Goal: Transaction & Acquisition: Purchase product/service

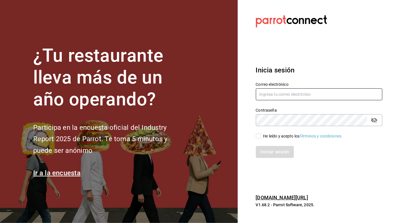
click at [311, 93] on input "text" at bounding box center [319, 94] width 127 height 12
type input "[PERSON_NAME]"
type input "[EMAIL_ADDRESS][DOMAIN_NAME]"
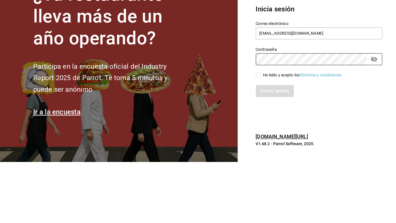
click at [260, 138] on input "He leído y acepto los Términos y condiciones." at bounding box center [258, 135] width 5 height 5
checkbox input "true"
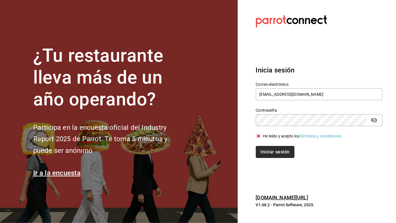
click at [282, 149] on button "Iniciar sesión" at bounding box center [275, 152] width 39 height 12
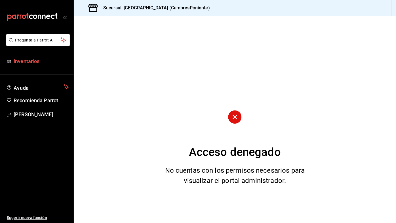
click at [33, 63] on span "Inventarios" at bounding box center [41, 61] width 55 height 8
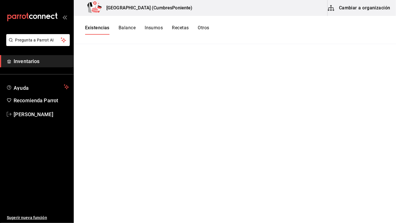
click at [44, 61] on span "Inventarios" at bounding box center [41, 61] width 55 height 8
click at [33, 64] on span "Inventarios" at bounding box center [41, 61] width 55 height 8
click at [42, 63] on span "Inventarios" at bounding box center [41, 61] width 55 height 8
click at [33, 63] on span "Inventarios" at bounding box center [41, 61] width 55 height 8
click at [36, 66] on link "Inventarios" at bounding box center [36, 61] width 73 height 12
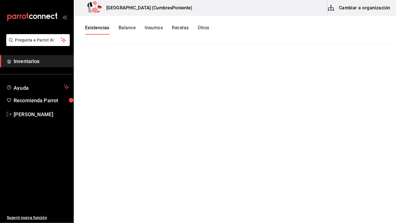
click at [39, 63] on span "Inventarios" at bounding box center [41, 61] width 55 height 8
click at [33, 89] on span "Ayuda" at bounding box center [38, 86] width 48 height 7
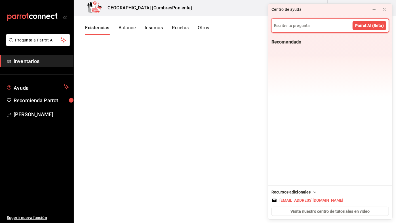
click at [32, 62] on span "Inventarios" at bounding box center [41, 61] width 55 height 8
click at [384, 10] on icon at bounding box center [384, 9] width 2 height 2
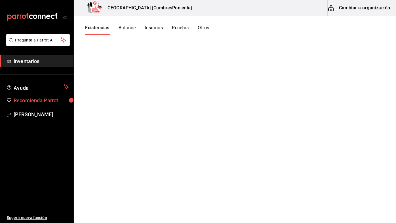
click at [51, 100] on span "Recomienda Parrot" at bounding box center [41, 100] width 55 height 8
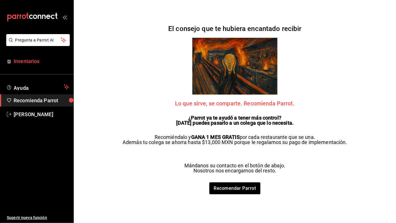
click at [41, 60] on span "Inventarios" at bounding box center [41, 61] width 55 height 8
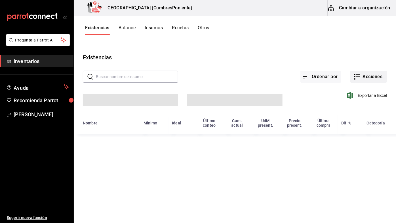
click at [358, 80] on icon "button" at bounding box center [357, 76] width 7 height 7
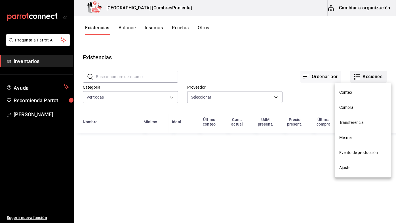
type input "0862b564-0f4e-4838-96f7-a0cfb550234f,9e74ae74-5793-4c6d-bb76-c101d78a7afa,b0e36…"
type input "20dab52d-5566-43c6-9ccf-f51c7596d89a,da2fa7ef-c352-4884-b156-86e4ee9c2e46,84324…"
click at [350, 108] on span "Compra" at bounding box center [363, 107] width 48 height 6
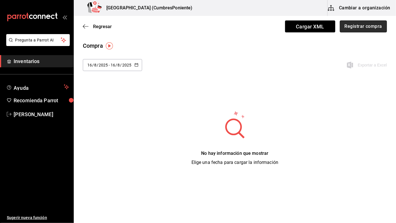
click at [370, 23] on button "Registrar compra" at bounding box center [363, 26] width 47 height 12
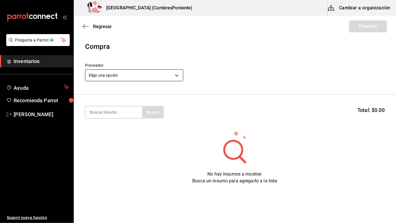
click at [175, 73] on body "Pregunta a Parrot AI Inventarios Ayuda Recomienda Parrot Lucy Rosales Sugerir n…" at bounding box center [198, 95] width 396 height 191
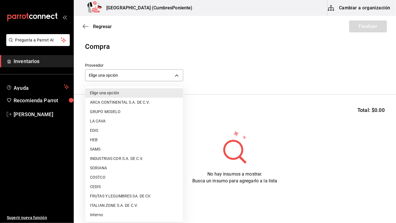
click at [100, 186] on li "CEDIS" at bounding box center [134, 186] width 98 height 9
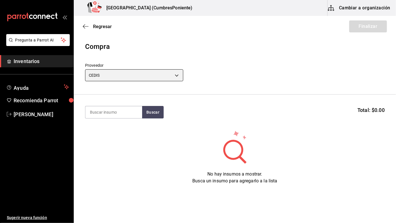
type input "8bbbf040-4be4-464d-a164-6baf154bd563"
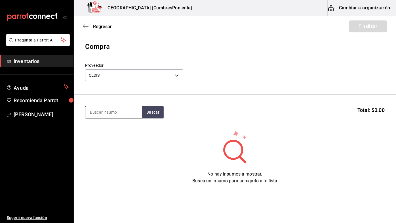
click at [123, 111] on input at bounding box center [113, 112] width 57 height 12
click at [155, 112] on button "Buscar" at bounding box center [153, 112] width 22 height 12
click at [155, 107] on button "Buscar" at bounding box center [153, 112] width 22 height 12
click at [155, 113] on button "Buscar" at bounding box center [153, 112] width 22 height 12
type input "Lynco"
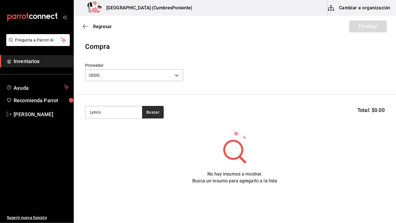
click at [150, 111] on button "Buscar" at bounding box center [153, 112] width 22 height 12
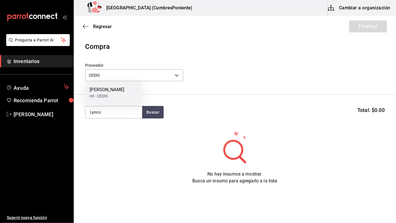
click at [113, 91] on div "Crema Lyncott" at bounding box center [107, 89] width 35 height 7
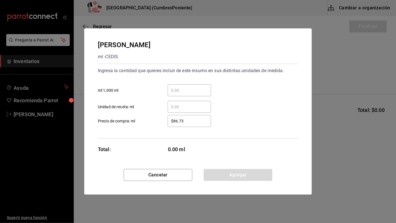
click at [188, 91] on input "​ ml 1,000 ml" at bounding box center [189, 90] width 43 height 7
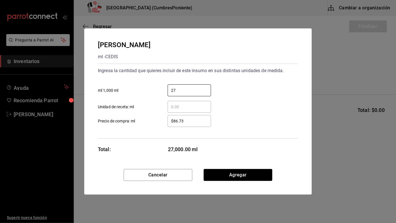
type input "27"
click at [241, 95] on div "27 ​ ml 1,000 ml" at bounding box center [195, 88] width 205 height 16
click at [251, 175] on button "Agregar" at bounding box center [238, 175] width 69 height 12
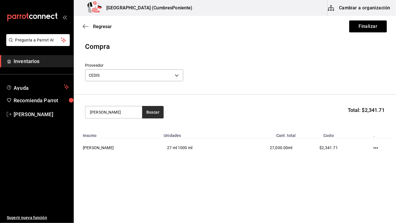
type input "Palin"
click at [152, 111] on button "Buscar" at bounding box center [153, 112] width 22 height 12
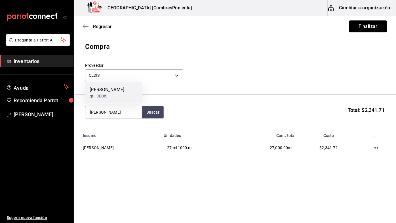
click at [118, 93] on div "Palina gr - CEDIS" at bounding box center [113, 93] width 57 height 22
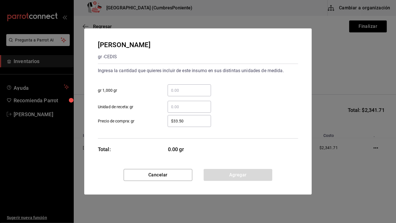
click at [195, 88] on input "​ gr 1,000 gr" at bounding box center [189, 90] width 43 height 7
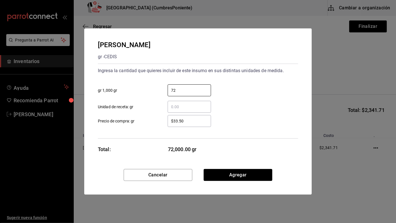
type input "72"
click at [248, 91] on div "72 ​ gr 1,000 gr" at bounding box center [195, 88] width 205 height 16
click at [257, 172] on button "Agregar" at bounding box center [238, 175] width 69 height 12
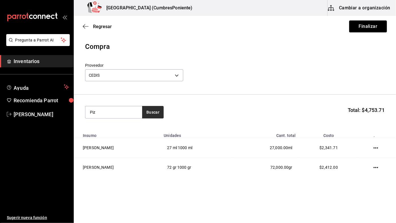
type input "Piz"
click at [153, 113] on button "Buscar" at bounding box center [153, 112] width 22 height 12
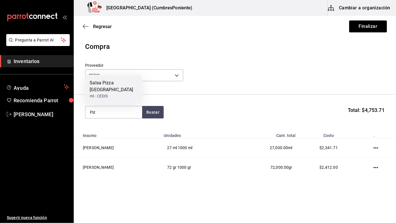
click at [113, 96] on div "ml - CEDIS" at bounding box center [114, 96] width 48 height 6
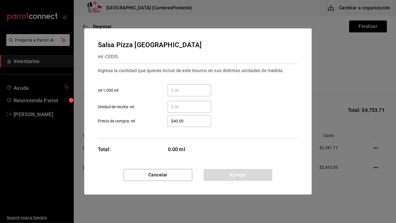
click at [200, 85] on div "​" at bounding box center [189, 90] width 43 height 12
click at [200, 87] on input "​ ml 1,000 ml" at bounding box center [189, 90] width 43 height 7
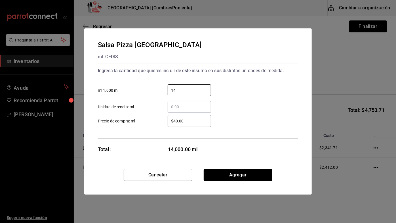
type input "14"
click at [246, 90] on div "14 ​ ml 1,000 ml" at bounding box center [195, 88] width 205 height 16
click at [260, 172] on button "Agregar" at bounding box center [238, 175] width 69 height 12
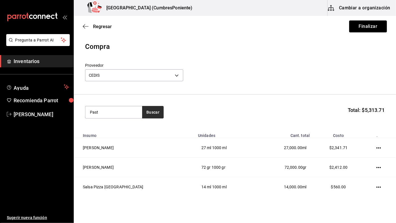
type input "Past"
click at [153, 112] on button "Buscar" at bounding box center [153, 112] width 22 height 12
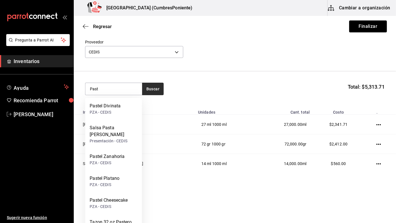
scroll to position [23, 0]
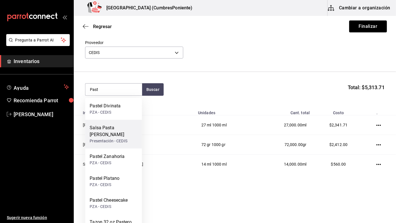
click at [123, 124] on div "Salsa Pasta Napoli" at bounding box center [114, 131] width 48 height 14
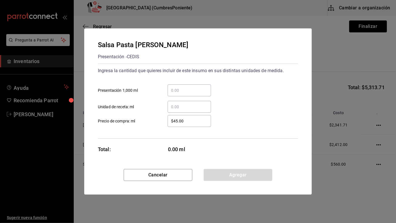
click at [194, 89] on input "​ Presentación 1,000 ml" at bounding box center [189, 90] width 43 height 7
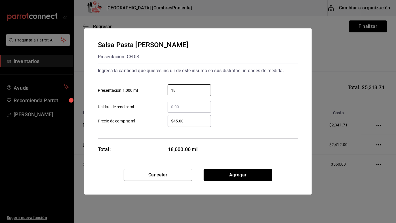
type input "18"
click at [246, 92] on div "18 ​ Presentación 1,000 ml" at bounding box center [195, 88] width 205 height 16
click at [259, 178] on button "Agregar" at bounding box center [238, 175] width 69 height 12
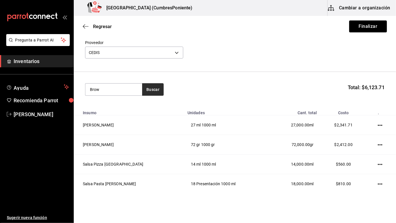
type input "Brow"
click at [159, 83] on button "Buscar" at bounding box center [153, 89] width 22 height 12
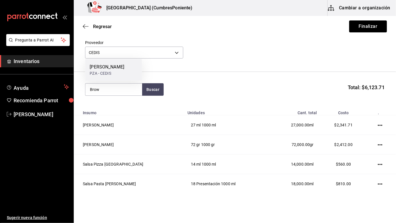
click at [107, 73] on div "PZA - CEDIS" at bounding box center [107, 73] width 35 height 6
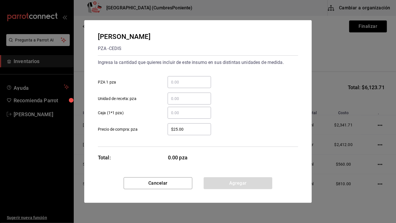
click at [193, 80] on input "​ PZA 1 pza" at bounding box center [189, 82] width 43 height 7
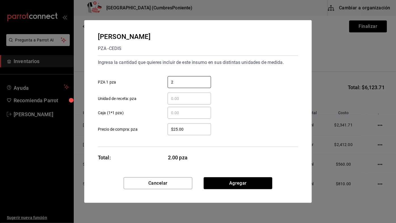
type input "2"
click at [259, 88] on div "​ Unidad de receta: pza" at bounding box center [195, 96] width 205 height 16
click at [252, 182] on button "Agregar" at bounding box center [238, 183] width 69 height 12
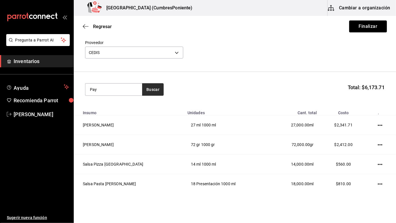
type input "Pay"
click at [153, 92] on button "Buscar" at bounding box center [153, 89] width 22 height 12
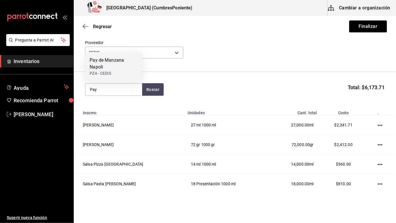
click at [124, 64] on div "Pay de Manzana Napoli" at bounding box center [114, 64] width 48 height 14
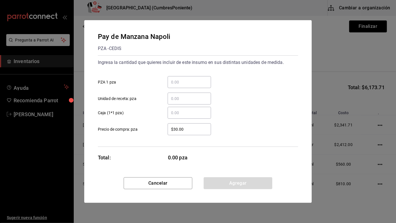
click at [194, 80] on input "​ PZA 1 pza" at bounding box center [189, 82] width 43 height 7
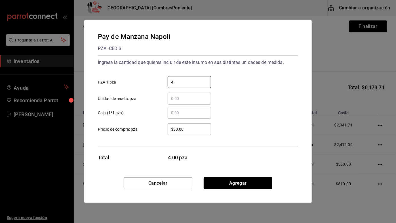
type input "4"
click at [247, 82] on div "4 ​ PZA 1 pza" at bounding box center [195, 80] width 205 height 16
click at [253, 178] on button "Agregar" at bounding box center [238, 183] width 69 height 12
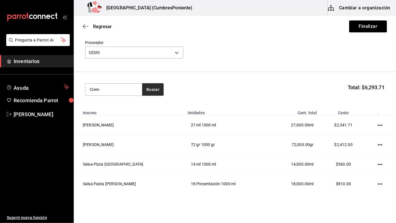
type input "Crem"
click at [155, 85] on button "Buscar" at bounding box center [153, 89] width 22 height 12
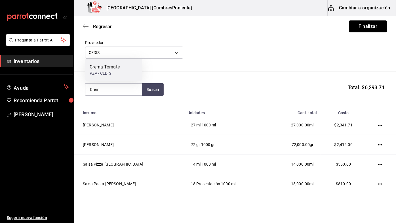
click at [123, 66] on div "Crema Tomate PZA - CEDIS" at bounding box center [113, 70] width 57 height 22
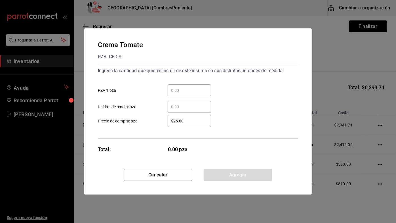
click at [184, 89] on input "​ PZA 1 pza" at bounding box center [189, 90] width 43 height 7
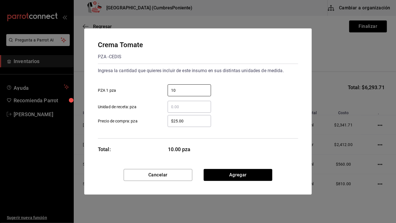
type input "10"
click at [238, 83] on div "10 ​ PZA 1 pza" at bounding box center [195, 88] width 205 height 16
click at [253, 173] on button "Agregar" at bounding box center [238, 175] width 69 height 12
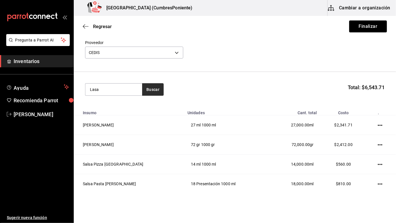
type input "Lasa"
click at [153, 91] on button "Buscar" at bounding box center [153, 89] width 22 height 12
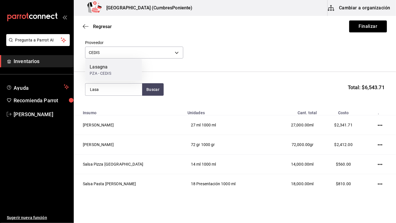
click at [121, 70] on div "Lasagna PZA - CEDIS" at bounding box center [113, 70] width 57 height 22
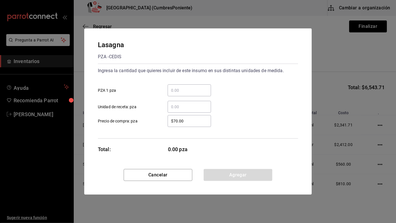
click at [191, 89] on input "​ PZA 1 pza" at bounding box center [189, 90] width 43 height 7
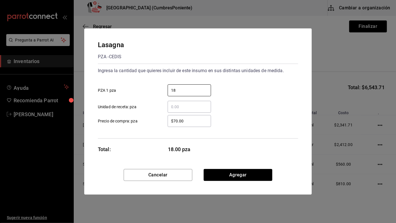
type input "18"
click at [239, 95] on div "18 ​ PZA 1 pza" at bounding box center [195, 88] width 205 height 16
click at [254, 171] on button "Agregar" at bounding box center [238, 175] width 69 height 12
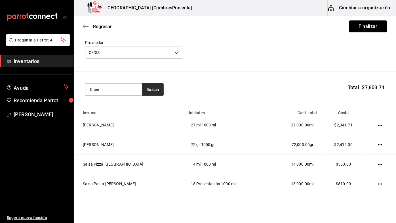
type input "Chee"
click at [154, 91] on button "Buscar" at bounding box center [153, 89] width 22 height 12
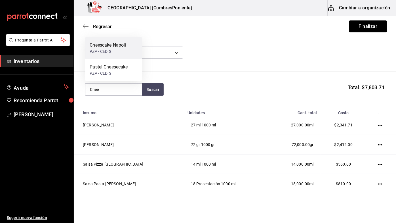
click at [121, 49] on div "PZA - CEDIS" at bounding box center [108, 52] width 36 height 6
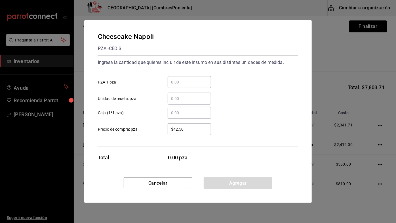
click at [194, 82] on input "​ PZA 1 pza" at bounding box center [189, 82] width 43 height 7
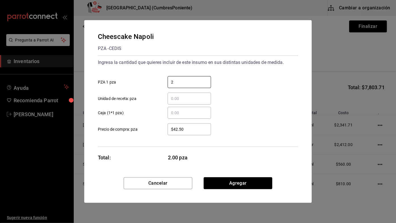
type input "2"
click at [249, 84] on div "2 ​ PZA 1 pza" at bounding box center [195, 80] width 205 height 16
click at [245, 181] on button "Agregar" at bounding box center [238, 183] width 69 height 12
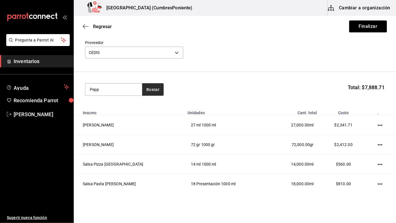
type input "Pepp"
click at [154, 90] on button "Buscar" at bounding box center [153, 89] width 22 height 12
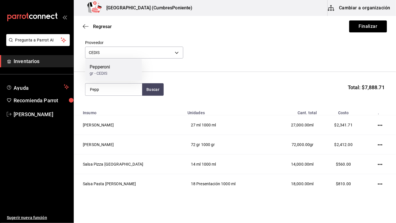
click at [126, 72] on div "Pepperoni gr - CEDIS" at bounding box center [113, 70] width 57 height 22
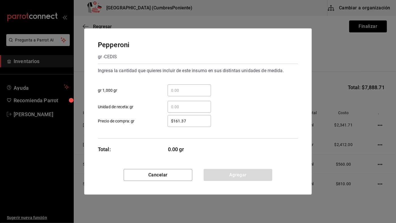
click at [190, 89] on input "​ gr 1,000 gr" at bounding box center [189, 90] width 43 height 7
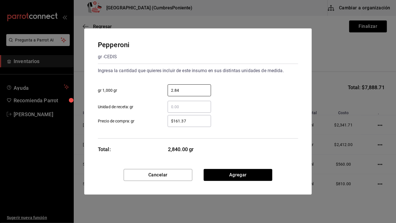
type input "2.84"
click at [252, 94] on div "2.84 ​ gr 1,000 gr" at bounding box center [195, 88] width 205 height 16
click at [255, 173] on button "Agregar" at bounding box center [238, 175] width 69 height 12
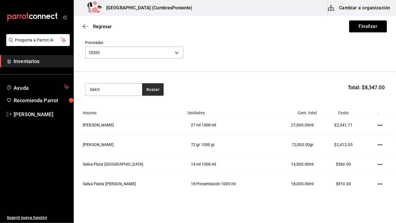
type input "Salch"
click at [151, 91] on button "Buscar" at bounding box center [153, 89] width 22 height 12
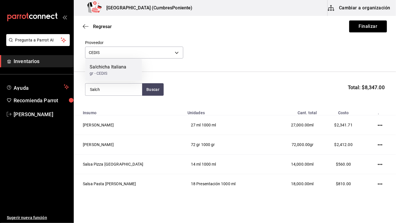
click at [123, 70] on div "Salchicha Italiana" at bounding box center [108, 67] width 37 height 7
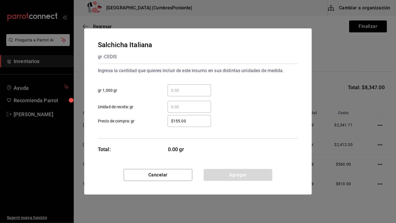
click at [193, 89] on input "​ gr 1,000 gr" at bounding box center [189, 90] width 43 height 7
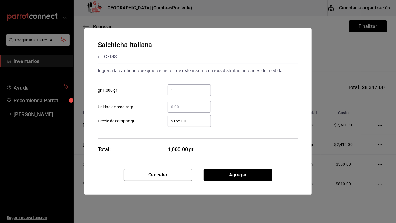
type input "1"
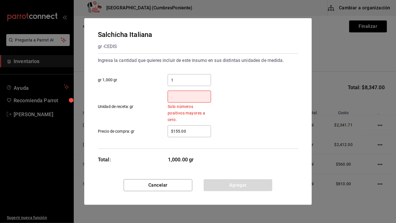
type input "."
click at [193, 79] on div "1 ​ gr 1,000 gr . ​ Solo números positivos mayores a cero. Unidad de receta: gr" at bounding box center [195, 97] width 205 height 54
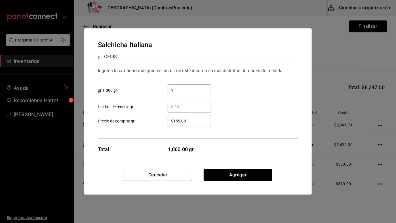
click at [366, 180] on div "Salchicha Italiana gr - CEDIS Ingresa la cantidad que quieres incluir de este i…" at bounding box center [198, 111] width 396 height 223
click at [185, 89] on input "1" at bounding box center [189, 90] width 43 height 7
type input "1.13"
click at [243, 98] on div "​ Unidad de receta: gr" at bounding box center [195, 104] width 205 height 16
click at [255, 170] on button "Agregar" at bounding box center [238, 175] width 69 height 12
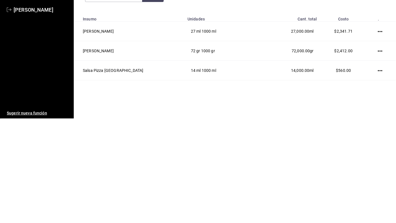
scroll to position [0, 0]
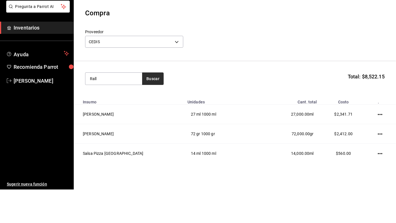
type input "Rall"
click at [152, 113] on button "Buscar" at bounding box center [153, 112] width 22 height 12
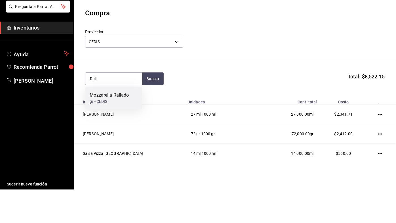
click at [123, 132] on div "gr - CEDIS" at bounding box center [109, 135] width 39 height 6
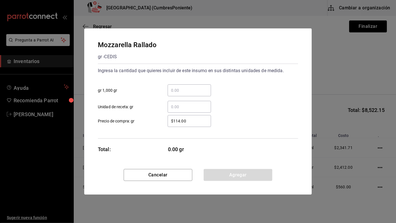
click at [193, 57] on div "Mozzarella Rallado gr - CEDIS" at bounding box center [198, 51] width 200 height 22
click at [195, 91] on input "​ gr 1,000 gr" at bounding box center [189, 90] width 43 height 7
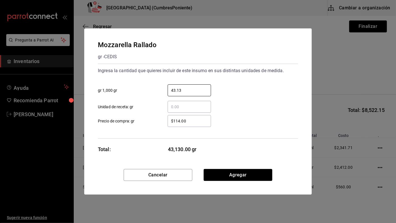
type input "43.13"
click at [260, 89] on div "43.13 ​ gr 1,000 gr" at bounding box center [195, 88] width 205 height 16
click at [253, 172] on button "Agregar" at bounding box center [238, 175] width 69 height 12
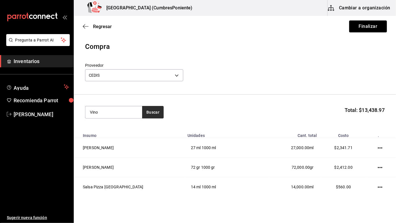
type input "Vino"
click at [152, 113] on button "Buscar" at bounding box center [153, 112] width 22 height 12
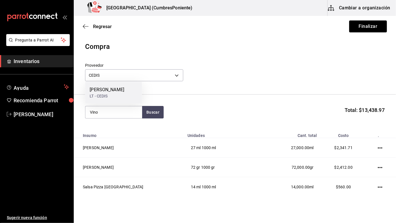
click at [125, 96] on div "Vino Blanco LT - CEDIS" at bounding box center [113, 93] width 57 height 22
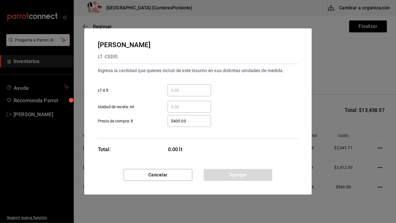
click at [191, 90] on input "​ LT 4 lt" at bounding box center [189, 90] width 43 height 7
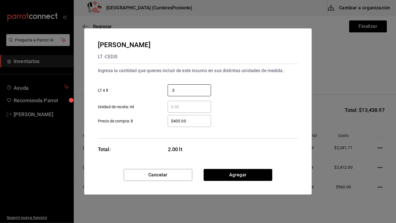
click at [255, 89] on div ".5 ​ LT 4 lt" at bounding box center [195, 88] width 205 height 16
type input "0.5"
click at [259, 173] on button "Agregar" at bounding box center [238, 175] width 69 height 12
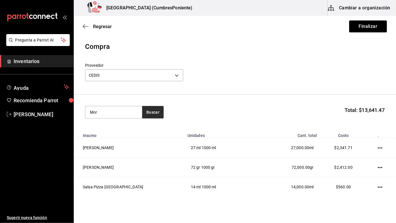
type input "Mor"
click at [156, 111] on button "Buscar" at bounding box center [153, 112] width 22 height 12
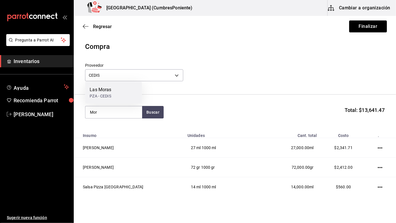
click at [121, 92] on div "Las Moras PZA - CEDIS" at bounding box center [113, 93] width 57 height 22
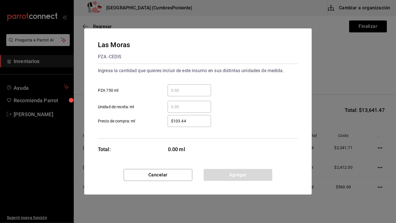
click at [187, 89] on input "​ PZA 750 ml" at bounding box center [189, 90] width 43 height 7
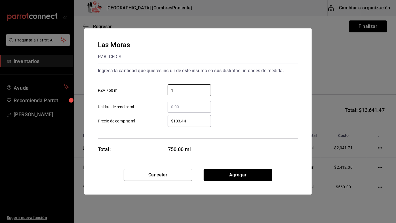
type input "1"
click at [248, 93] on div "1 ​ PZA 750 ml" at bounding box center [195, 88] width 205 height 16
click at [257, 173] on button "Agregar" at bounding box center [238, 175] width 69 height 12
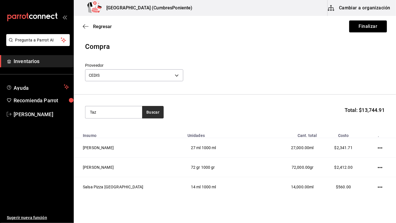
type input "Taz"
click at [162, 112] on button "Buscar" at bounding box center [153, 112] width 22 height 12
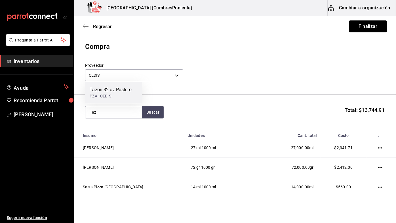
click at [123, 94] on div "PZA - CEDIS" at bounding box center [111, 96] width 42 height 6
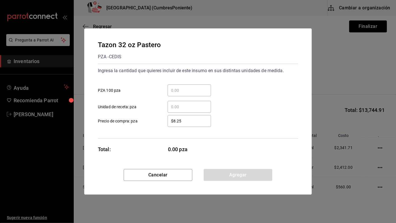
click at [194, 89] on input "​ PZA 100 pza" at bounding box center [189, 90] width 43 height 7
click at [190, 105] on input "​ Unidad de receta: pza" at bounding box center [189, 106] width 43 height 7
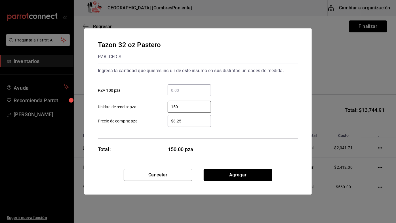
type input "150"
click at [250, 94] on div "​ PZA 100 pza" at bounding box center [195, 88] width 205 height 16
click at [254, 170] on button "Agregar" at bounding box center [238, 175] width 69 height 12
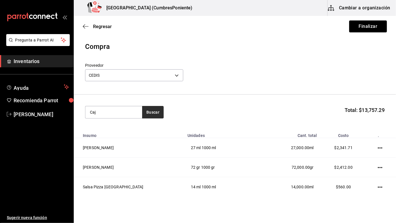
type input "Caj"
click at [153, 107] on button "Buscar" at bounding box center [153, 112] width 22 height 12
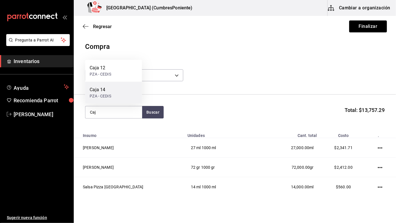
click at [108, 93] on div "Caja 14" at bounding box center [100, 89] width 21 height 7
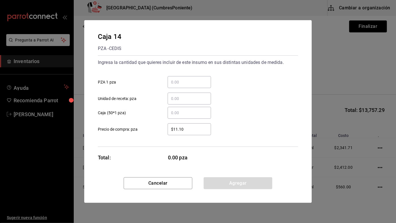
click at [195, 80] on input "​ PZA 1 pza" at bounding box center [189, 82] width 43 height 7
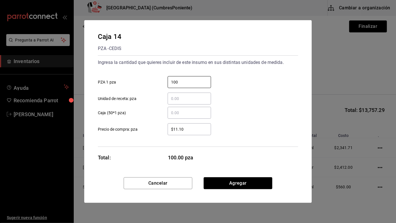
type input "100"
click at [241, 96] on div "​ Unidad de receta: pza" at bounding box center [195, 96] width 205 height 16
click at [253, 184] on button "Agregar" at bounding box center [238, 183] width 69 height 12
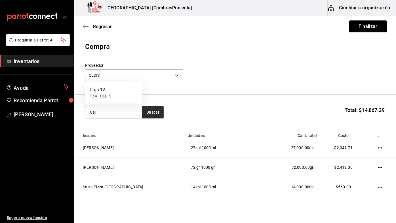
type input "Caj"
click at [154, 108] on button "Buscar" at bounding box center [153, 112] width 22 height 12
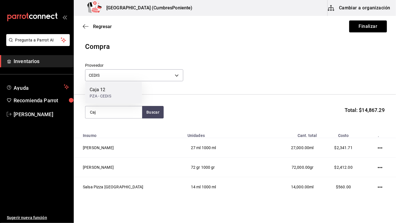
click at [116, 91] on div "Caja 12 PZA - CEDIS" at bounding box center [113, 93] width 57 height 22
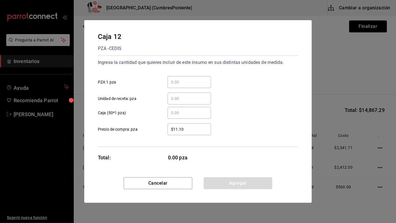
click at [190, 82] on input "​ PZA 1 pza" at bounding box center [189, 82] width 43 height 7
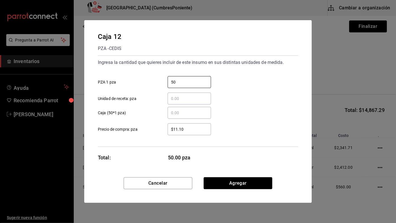
type input "50"
click at [255, 94] on div "​ Unidad de receta: pza" at bounding box center [195, 96] width 205 height 16
click at [254, 183] on button "Agregar" at bounding box center [238, 183] width 69 height 12
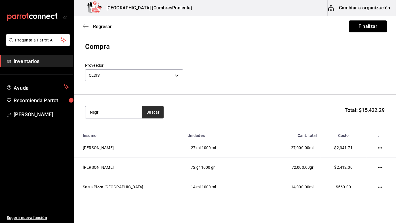
type input "Negr"
click at [160, 111] on button "Buscar" at bounding box center [153, 112] width 22 height 12
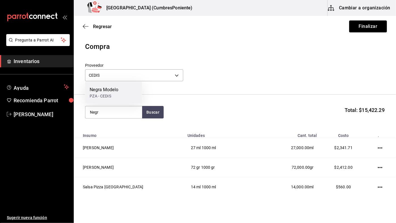
click at [118, 91] on div "Negra Modelo" at bounding box center [104, 89] width 29 height 7
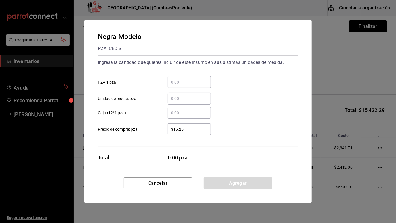
click at [190, 84] on input "​ PZA 1 pza" at bounding box center [189, 82] width 43 height 7
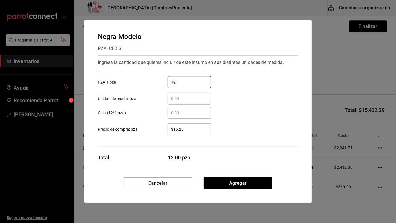
type input "12"
click at [246, 85] on div "12 ​ PZA 1 pza" at bounding box center [195, 80] width 205 height 16
click at [253, 185] on button "Agregar" at bounding box center [238, 183] width 69 height 12
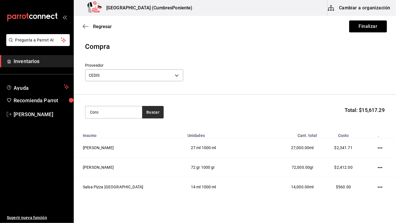
type input "Coro"
click at [152, 108] on button "Buscar" at bounding box center [153, 112] width 22 height 12
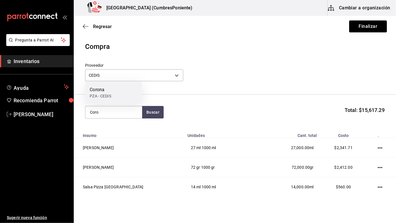
click at [122, 92] on div "Corona PZA - CEDIS" at bounding box center [113, 93] width 57 height 22
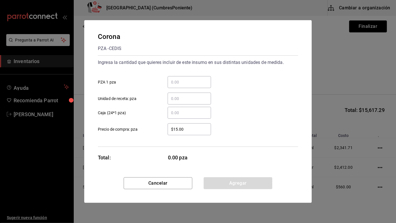
click at [193, 81] on input "​ PZA 1 pza" at bounding box center [189, 82] width 43 height 7
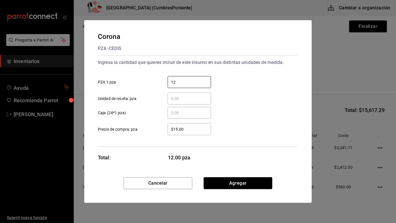
type input "12"
click at [255, 83] on div "12 ​ PZA 1 pza" at bounding box center [195, 80] width 205 height 16
click at [252, 182] on button "Agregar" at bounding box center [238, 183] width 69 height 12
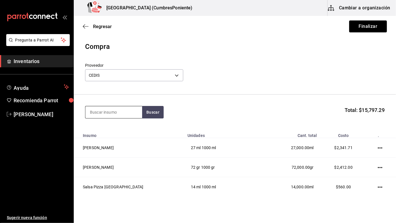
click at [115, 107] on input at bounding box center [113, 112] width 57 height 12
type input "Mod"
click at [152, 113] on button "Buscar" at bounding box center [153, 112] width 22 height 12
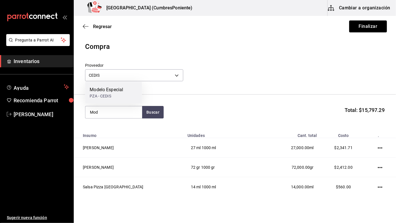
click at [123, 92] on div "Modelo Especial" at bounding box center [106, 89] width 33 height 7
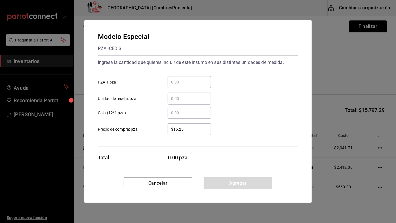
click at [194, 81] on input "​ PZA 1 pza" at bounding box center [189, 82] width 43 height 7
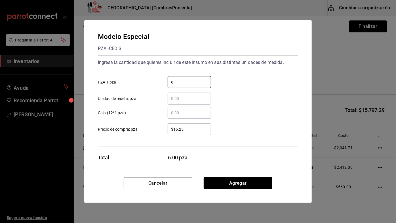
type input "6"
click at [235, 92] on div "​ Unidad de receta: pza" at bounding box center [195, 96] width 205 height 16
click at [262, 182] on button "Agregar" at bounding box center [238, 183] width 69 height 12
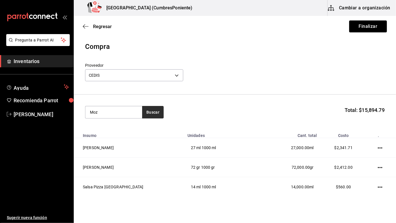
type input "Moz"
click at [155, 110] on button "Buscar" at bounding box center [153, 112] width 22 height 12
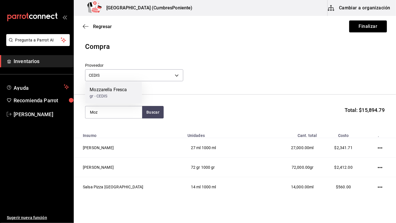
click at [123, 93] on div "Mozzarella Fresca" at bounding box center [108, 89] width 37 height 7
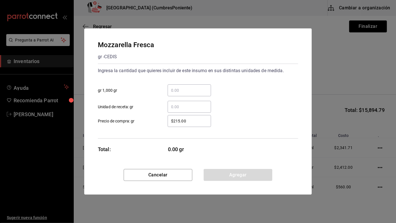
click at [190, 90] on input "​ gr 1,000 gr" at bounding box center [189, 90] width 43 height 7
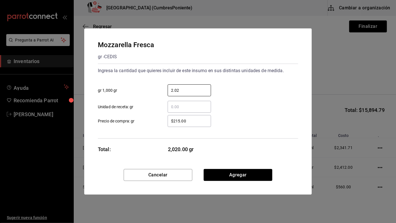
type input "2.02"
click at [247, 89] on div "2.02 ​ gr 1,000 gr" at bounding box center [195, 88] width 205 height 16
click at [254, 173] on button "Agregar" at bounding box center [238, 175] width 69 height 12
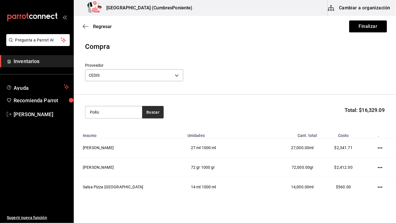
type input "Pollo"
click at [151, 111] on button "Buscar" at bounding box center [153, 112] width 22 height 12
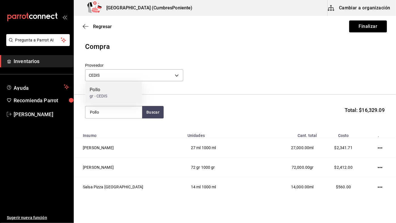
click at [114, 92] on div "Pollo gr - CEDIS" at bounding box center [113, 93] width 57 height 22
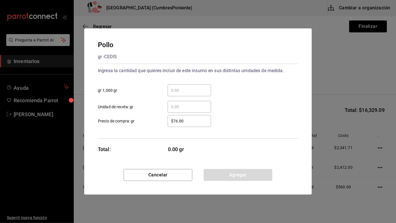
click at [186, 90] on input "​ gr 1,000 gr" at bounding box center [189, 90] width 43 height 7
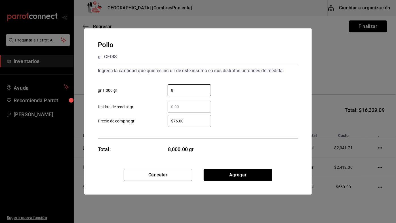
type input "8"
click at [252, 98] on div "​ Unidad de receta: gr" at bounding box center [195, 104] width 205 height 16
click at [257, 175] on button "Agregar" at bounding box center [238, 175] width 69 height 12
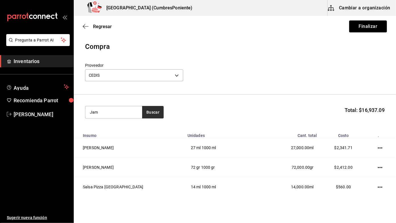
type input "Jam"
click at [150, 111] on button "Buscar" at bounding box center [153, 112] width 22 height 12
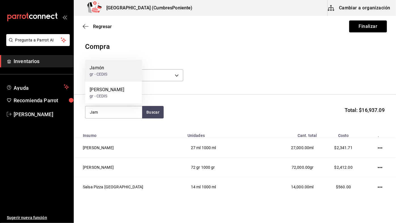
click at [115, 70] on div "Jamón gr - CEDIS" at bounding box center [113, 71] width 57 height 22
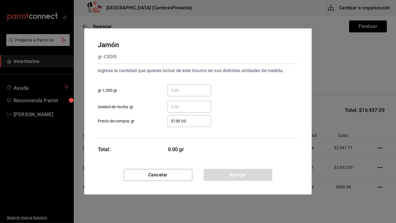
click at [197, 91] on input "​ gr 1,000 gr" at bounding box center [189, 90] width 43 height 7
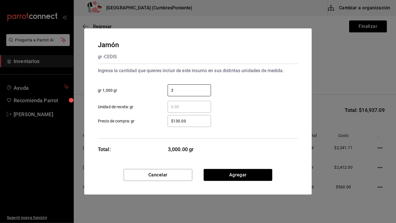
type input "3"
click at [253, 91] on div "3 ​ gr 1,000 gr" at bounding box center [195, 88] width 205 height 16
click at [253, 171] on button "Agregar" at bounding box center [238, 175] width 69 height 12
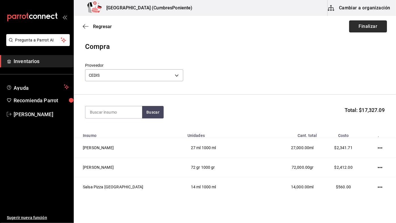
click at [373, 26] on button "Finalizar" at bounding box center [368, 26] width 38 height 12
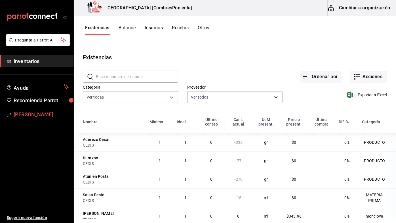
click at [24, 110] on span "Lucy Rosales" at bounding box center [41, 114] width 55 height 8
